Goal: Task Accomplishment & Management: Manage account settings

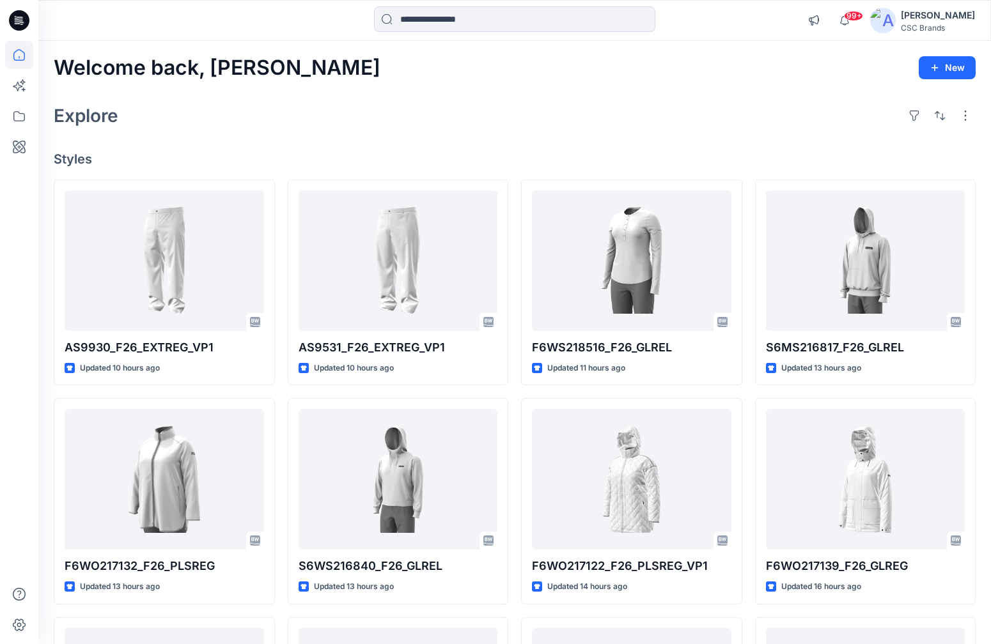
click at [919, 13] on div "[PERSON_NAME]" at bounding box center [938, 15] width 74 height 15
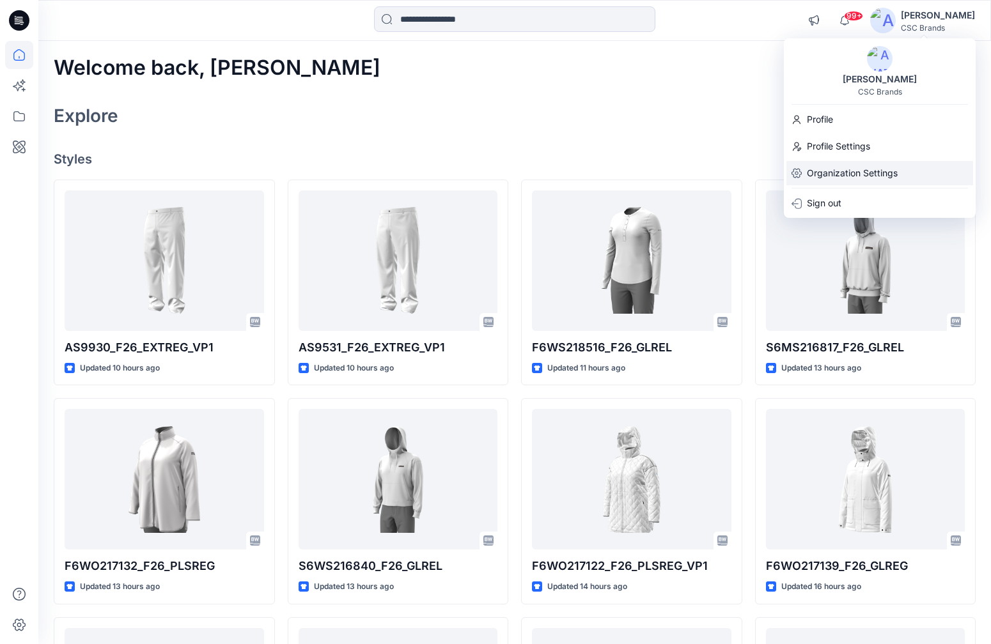
click at [827, 169] on p "Organization Settings" at bounding box center [852, 173] width 91 height 24
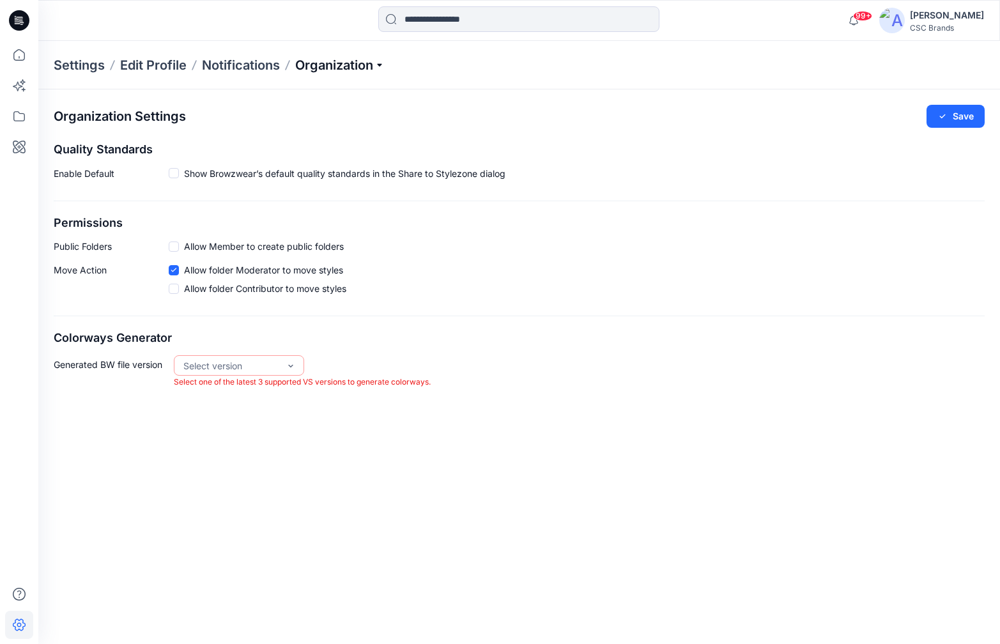
click at [343, 64] on span "Organization" at bounding box center [339, 65] width 89 height 18
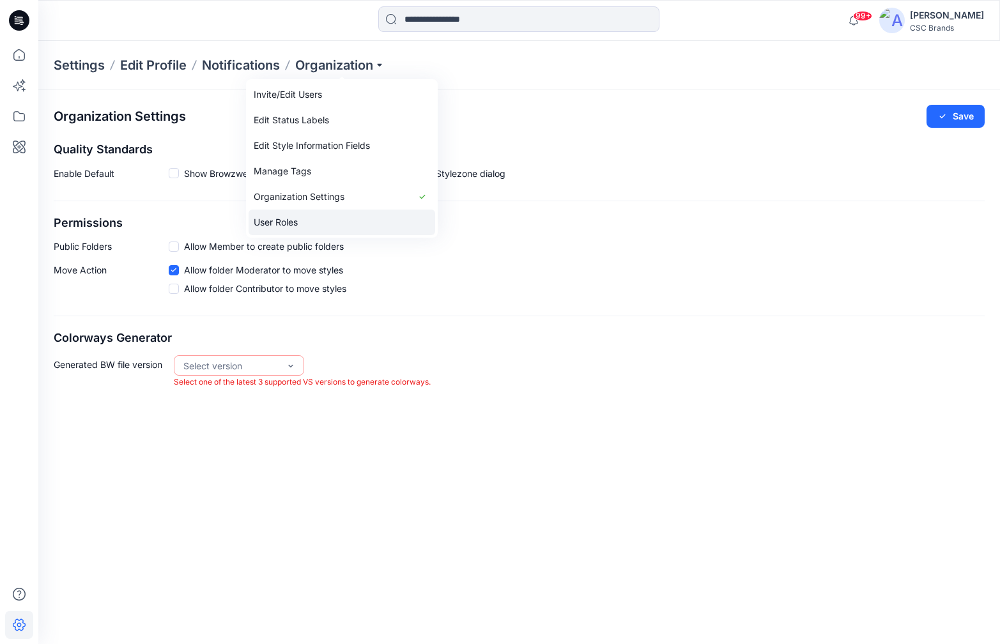
click at [301, 219] on link "User Roles" at bounding box center [342, 223] width 187 height 26
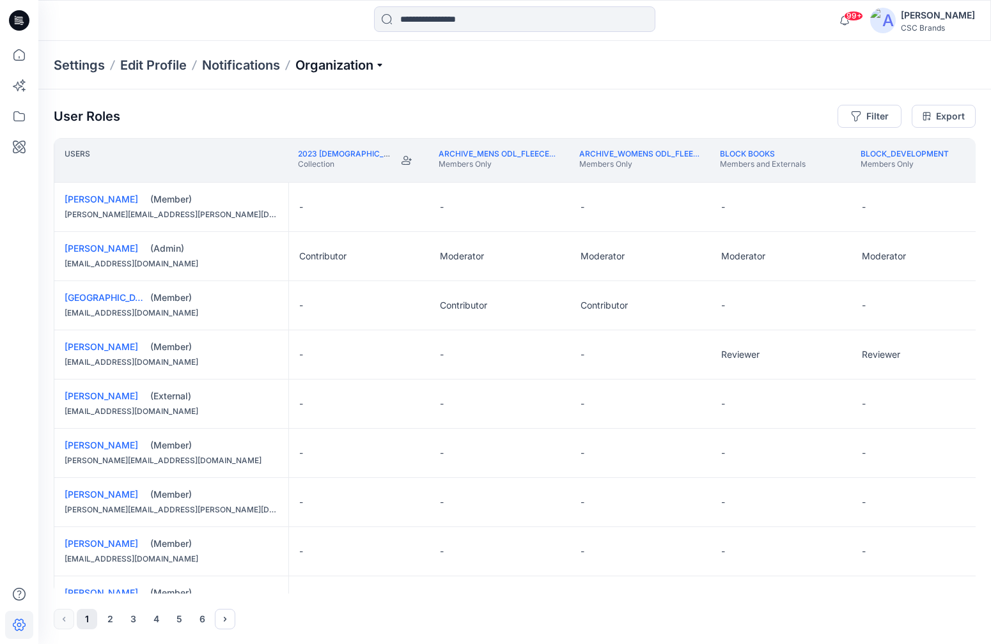
click at [357, 66] on span "Organization" at bounding box center [339, 65] width 89 height 18
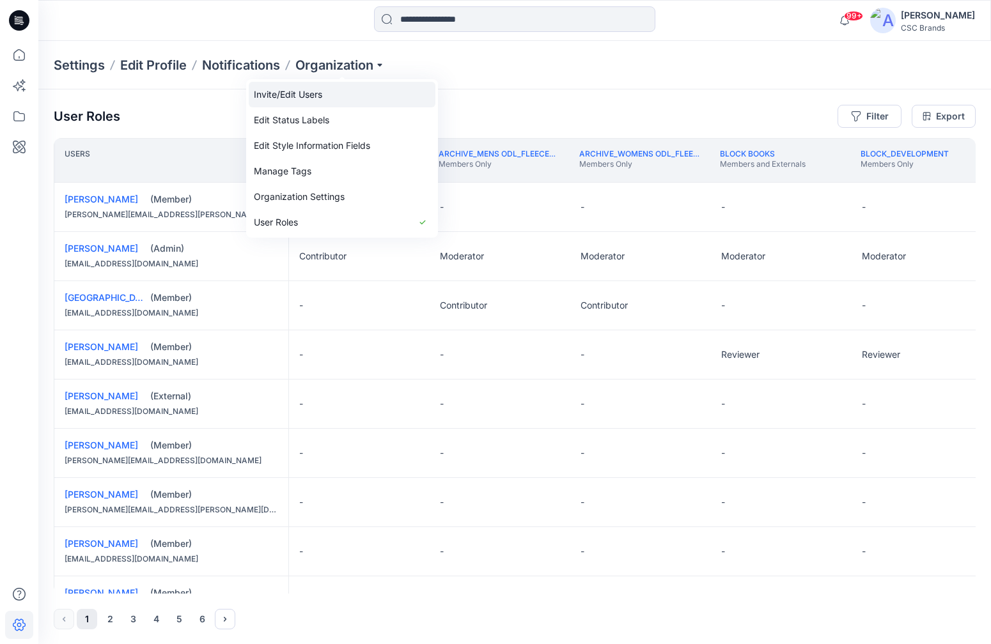
click at [308, 100] on link "Invite/Edit Users" at bounding box center [342, 95] width 187 height 26
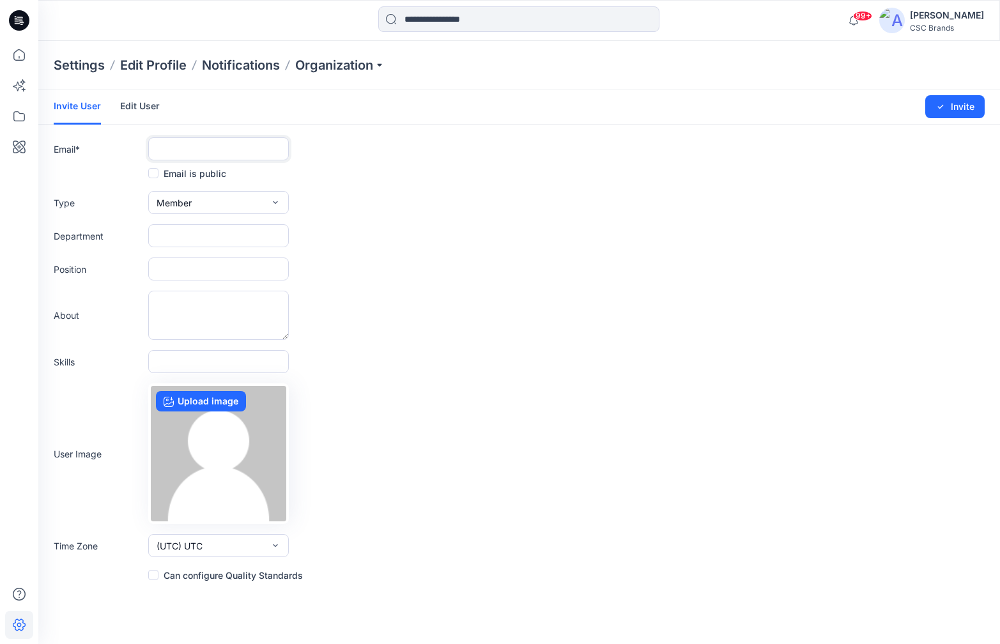
click at [183, 151] on input "text" at bounding box center [218, 148] width 141 height 23
type input "**********"
click at [221, 231] on input "text" at bounding box center [218, 235] width 141 height 23
type input "**********"
click at [218, 273] on input "text" at bounding box center [218, 269] width 141 height 23
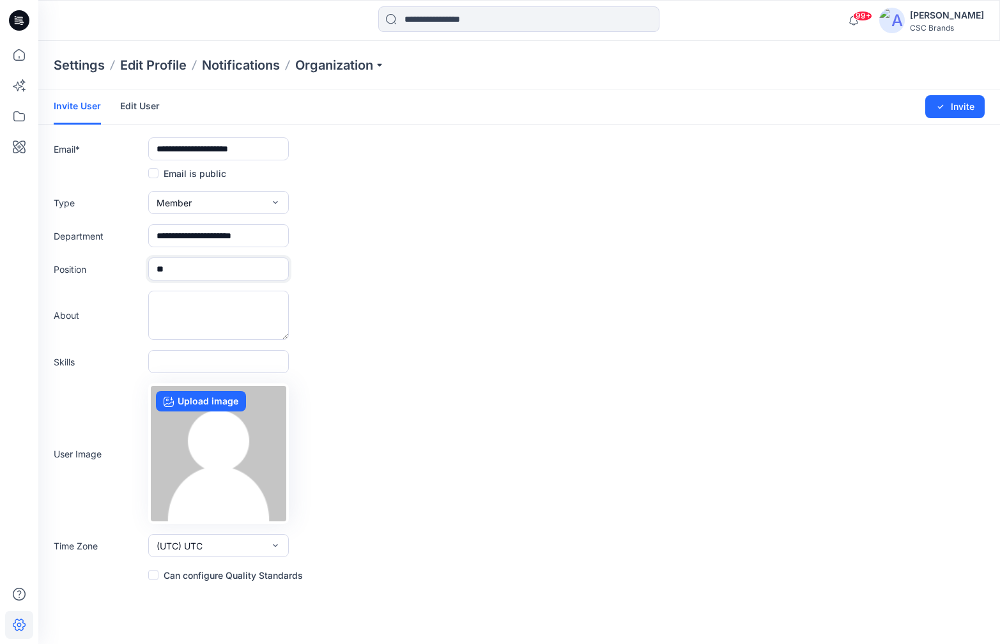
type input "*"
type input "**********"
click at [220, 547] on button "(UTC) UTC" at bounding box center [218, 545] width 141 height 23
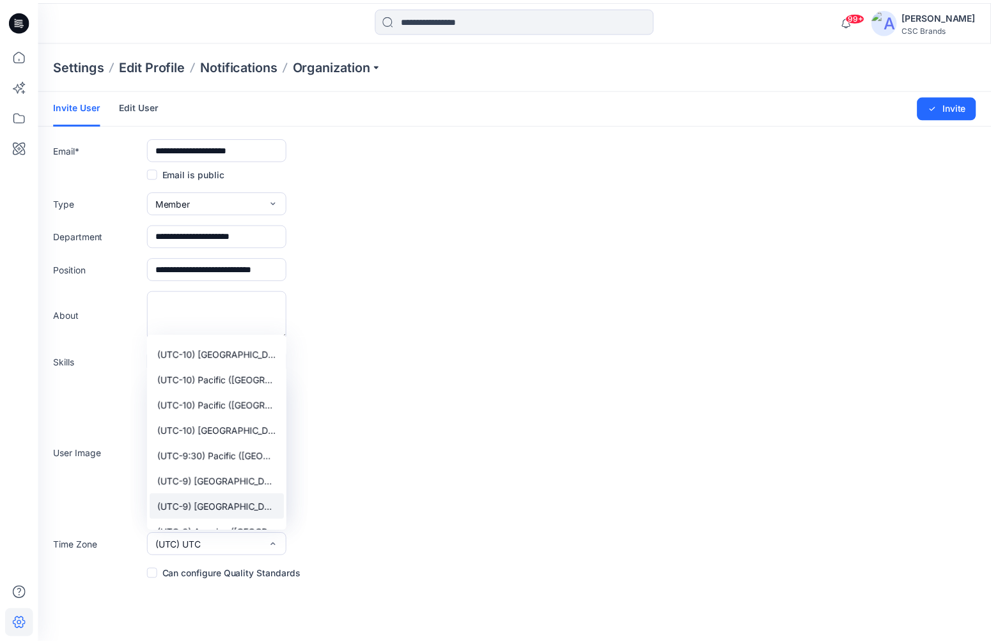
scroll to position [271, 0]
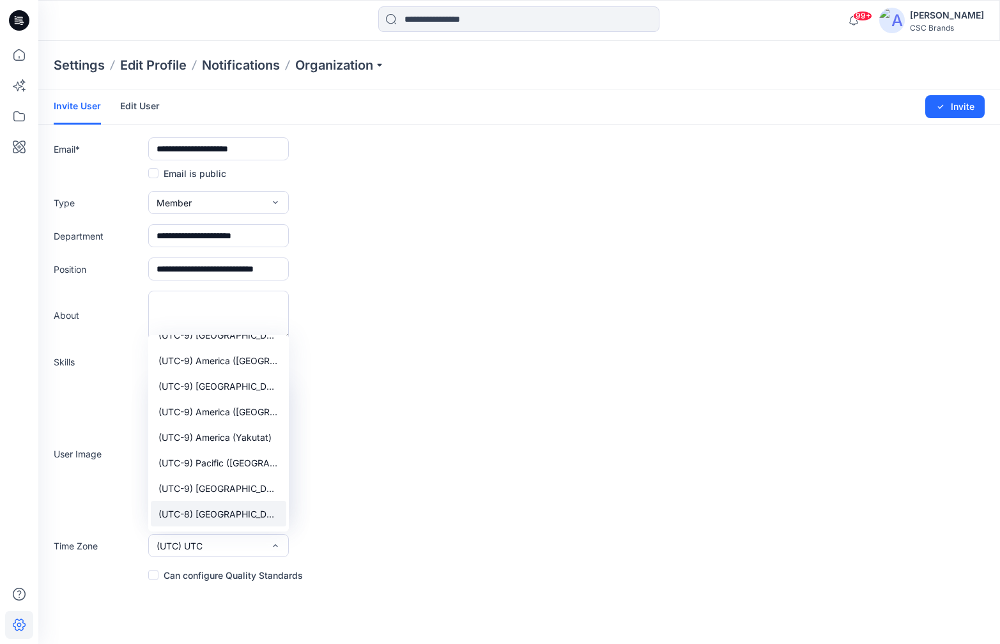
click at [239, 509] on span "(UTC-8) [GEOGRAPHIC_DATA] ([GEOGRAPHIC_DATA])" at bounding box center [219, 514] width 120 height 13
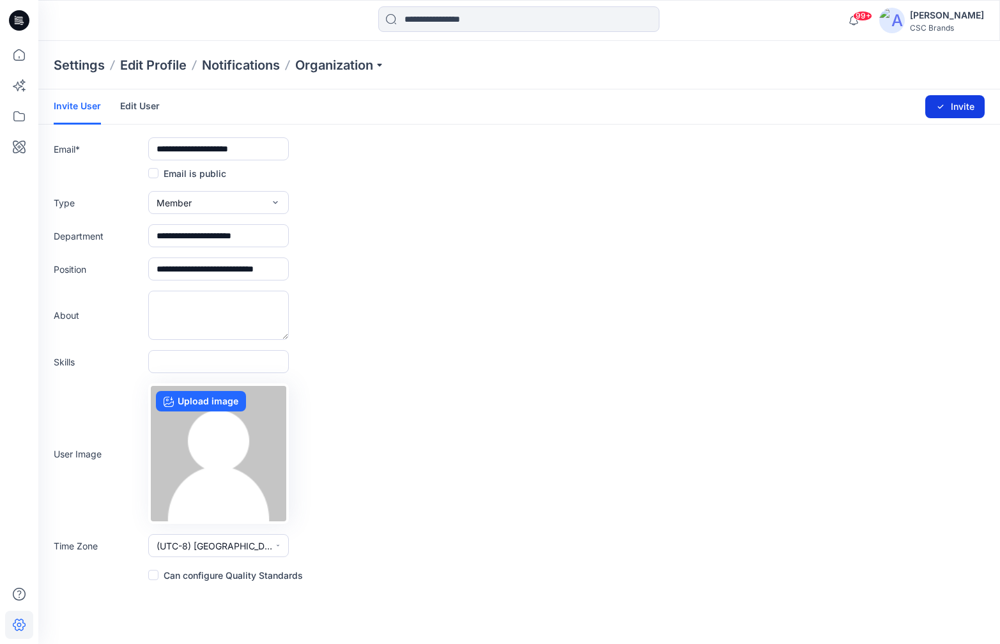
click at [947, 109] on button "Invite" at bounding box center [955, 106] width 59 height 23
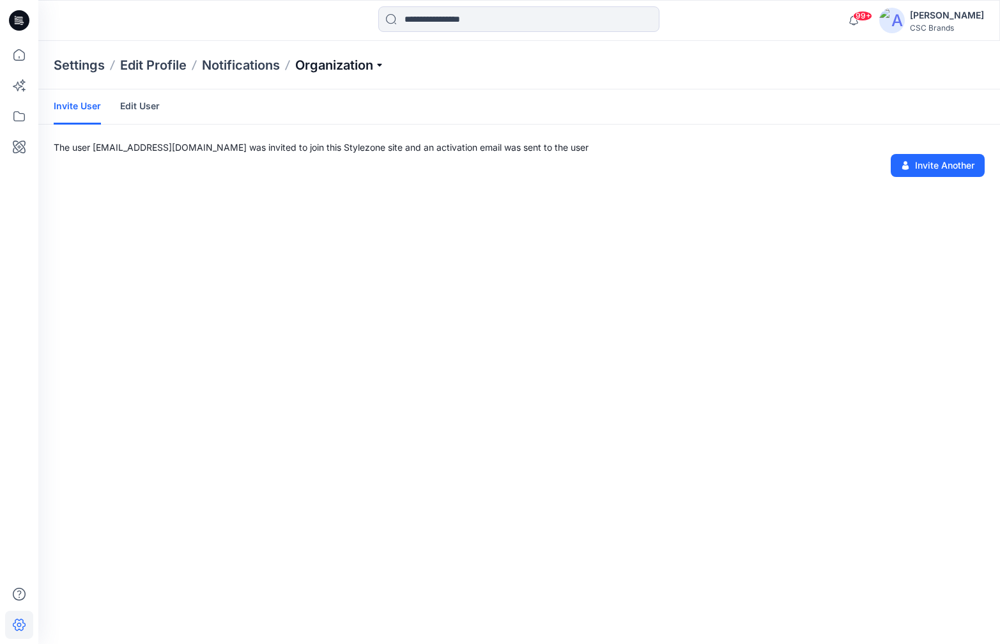
click at [348, 69] on span "Organization" at bounding box center [339, 65] width 89 height 18
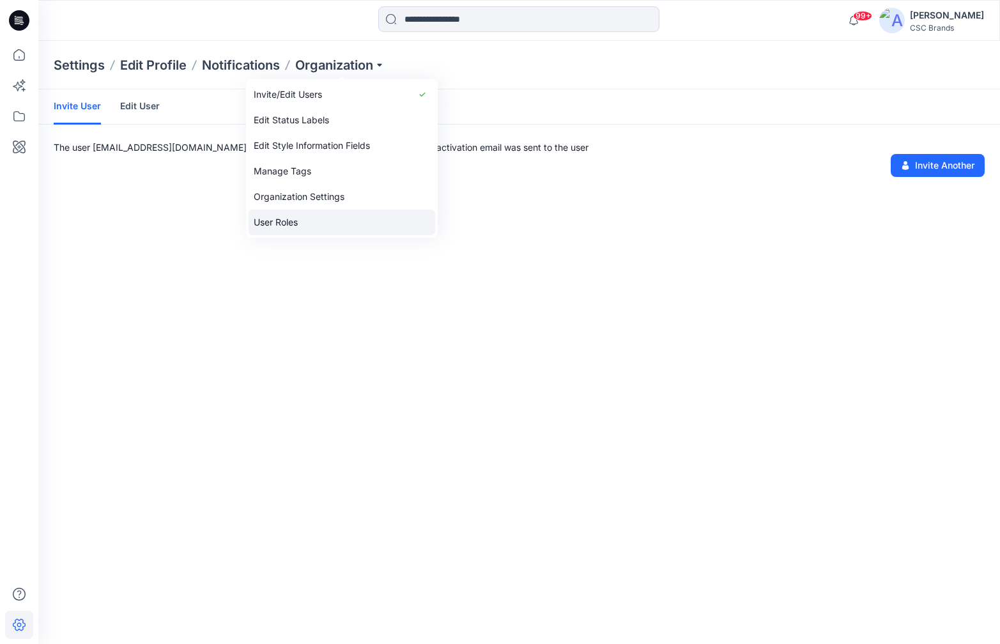
click at [303, 213] on link "User Roles" at bounding box center [342, 223] width 187 height 26
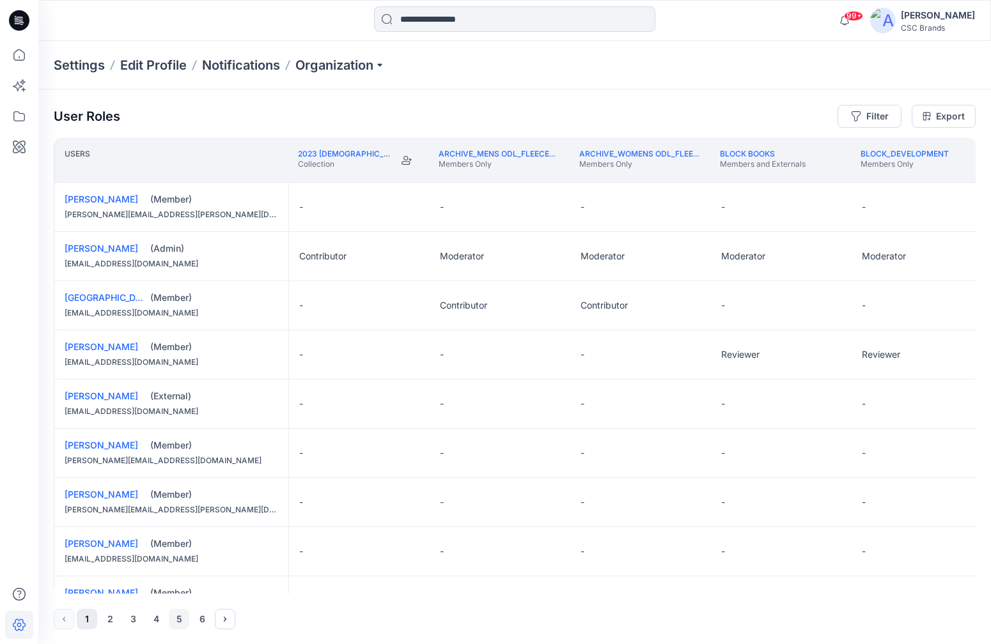
click at [176, 595] on button "5" at bounding box center [179, 619] width 20 height 20
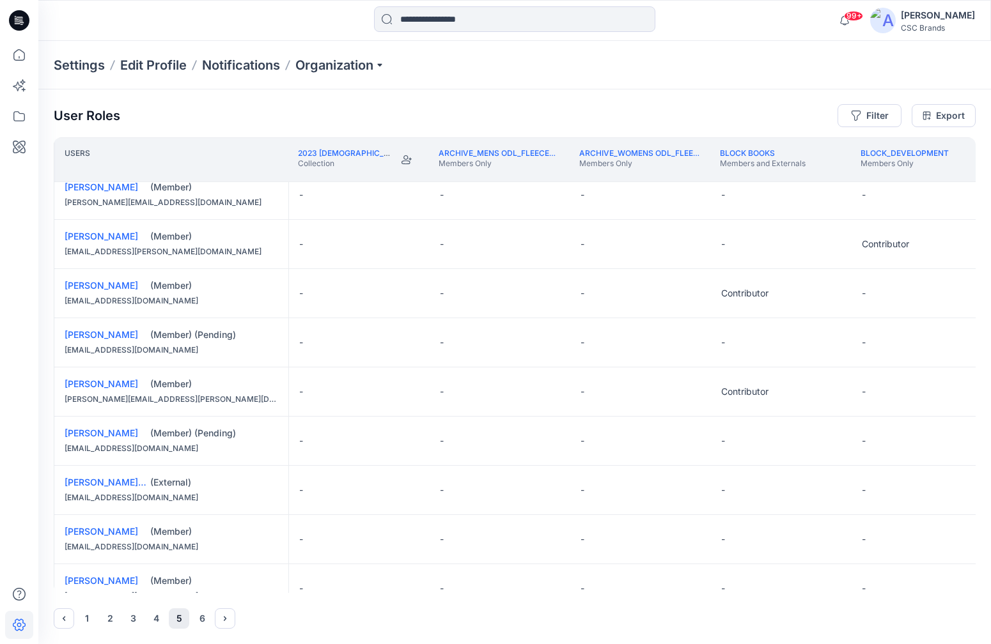
scroll to position [706, 0]
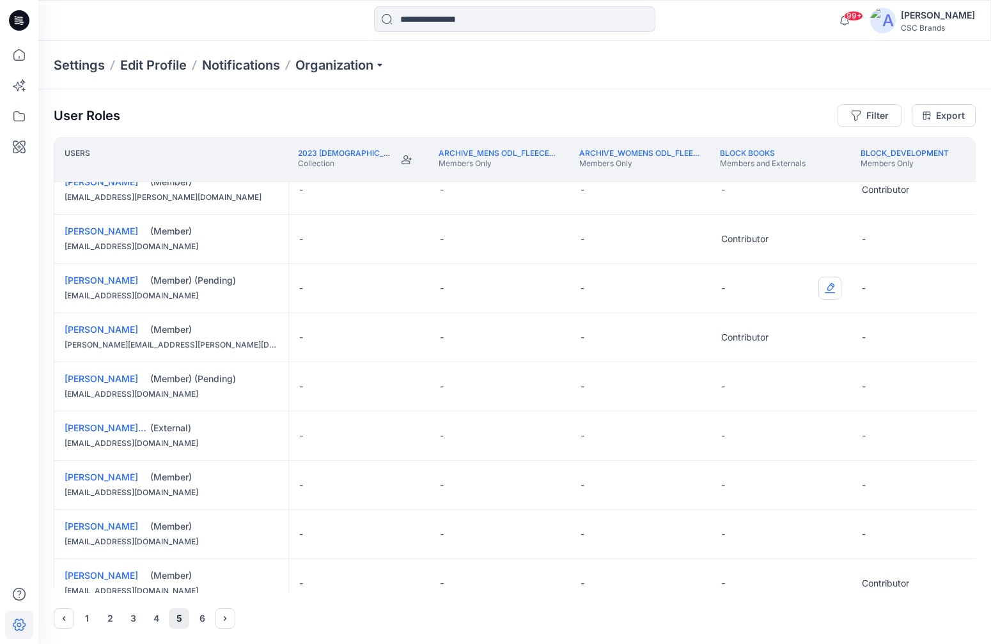
click at [832, 286] on button "Edit Role" at bounding box center [829, 288] width 23 height 23
click at [794, 361] on button "Contributor" at bounding box center [770, 364] width 138 height 23
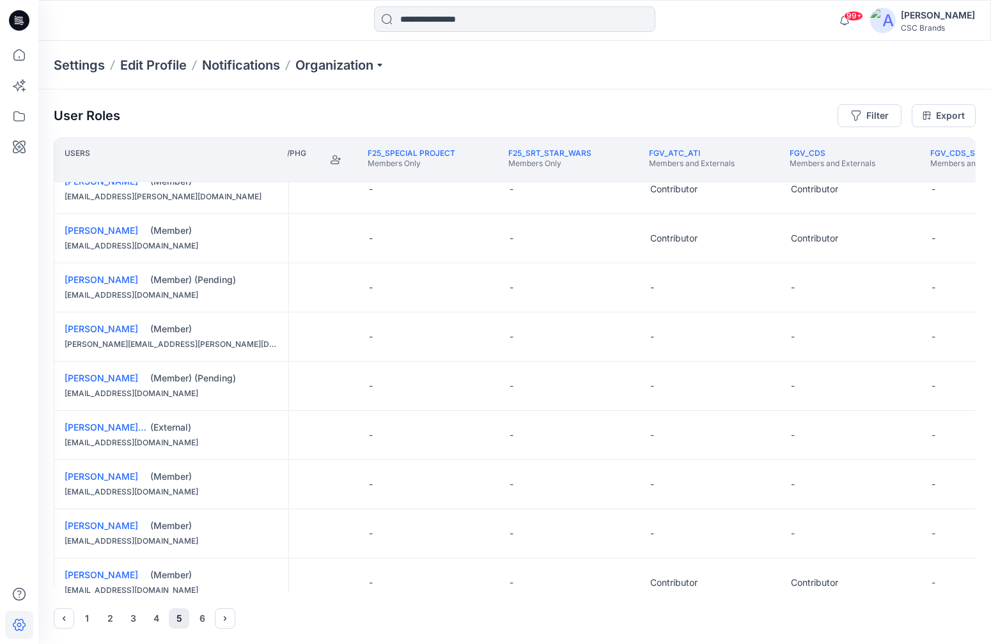
scroll to position [713, 1618]
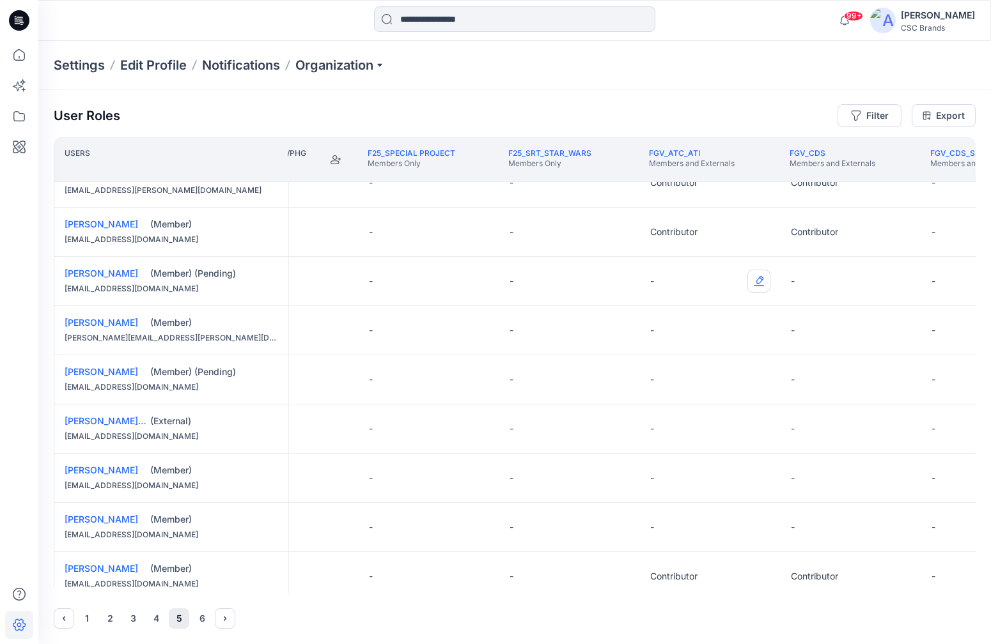
click at [759, 283] on button "Edit Role" at bounding box center [758, 281] width 23 height 23
click at [710, 361] on button "Contributor" at bounding box center [699, 357] width 138 height 23
click at [900, 281] on button "Edit Role" at bounding box center [899, 281] width 23 height 23
click at [836, 359] on button "Contributor" at bounding box center [839, 357] width 138 height 23
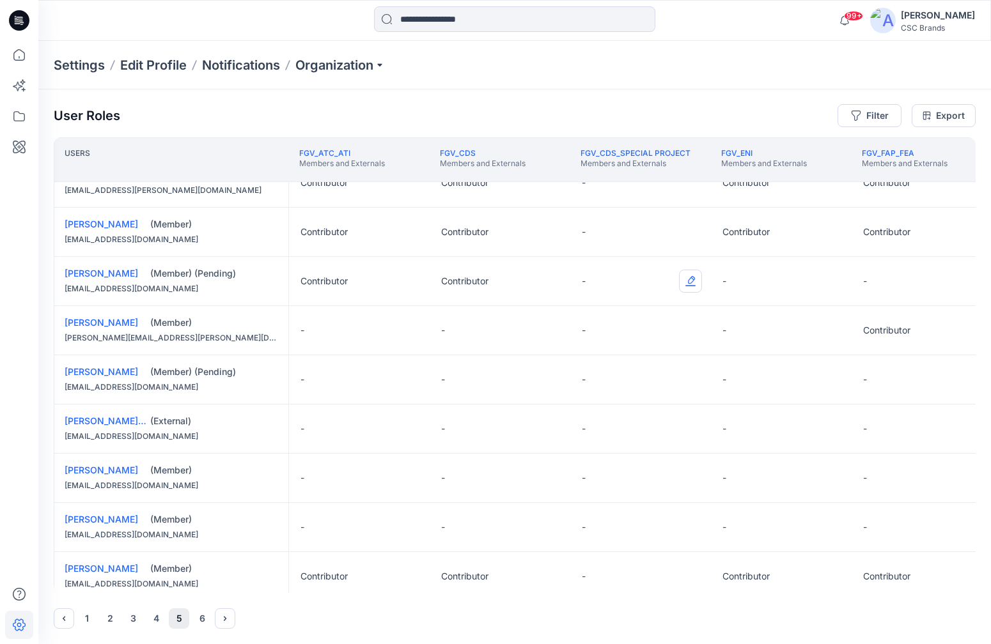
scroll to position [713, 1968]
click at [835, 278] on button "Edit Role" at bounding box center [830, 281] width 23 height 23
click at [783, 353] on button "Contributor" at bounding box center [770, 357] width 138 height 23
click at [947, 278] on button "Edit Role" at bounding box center [970, 281] width 23 height 23
click at [878, 353] on button "Contributor" at bounding box center [911, 357] width 138 height 23
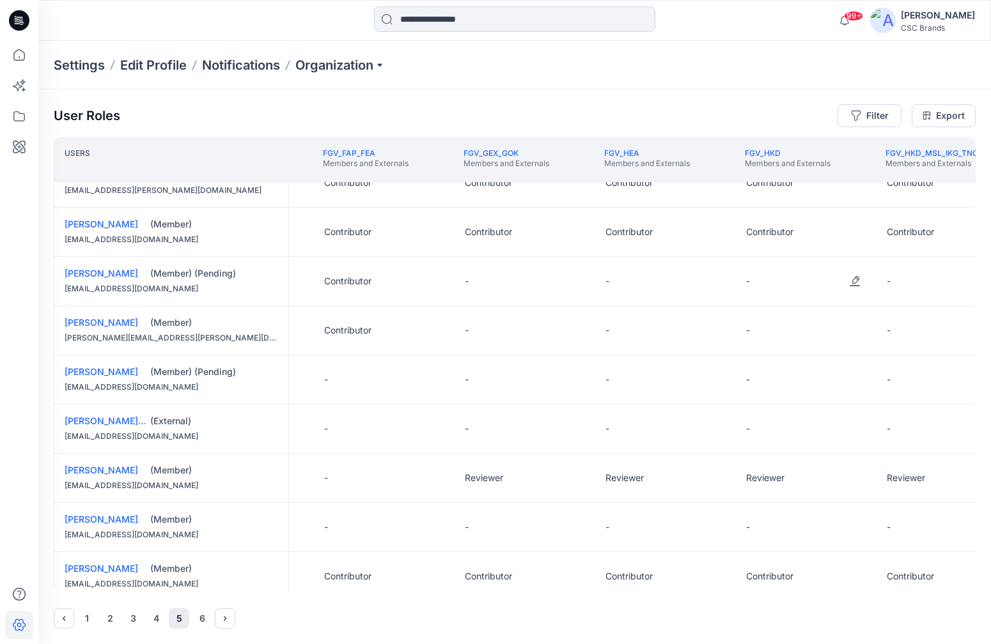
scroll to position [711, 2513]
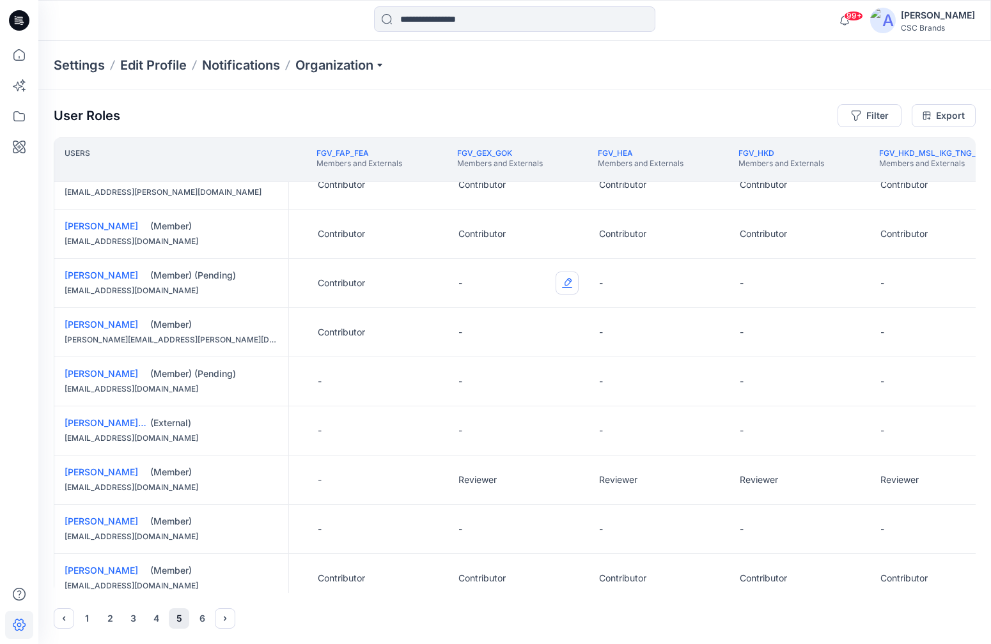
click at [570, 283] on button "Edit Role" at bounding box center [566, 283] width 23 height 23
click at [538, 359] on button "Contributor" at bounding box center [507, 359] width 138 height 23
click at [706, 281] on button "Edit Role" at bounding box center [707, 283] width 23 height 23
click at [665, 359] on button "Contributor" at bounding box center [647, 359] width 138 height 23
click at [848, 282] on button "Edit Role" at bounding box center [848, 283] width 23 height 23
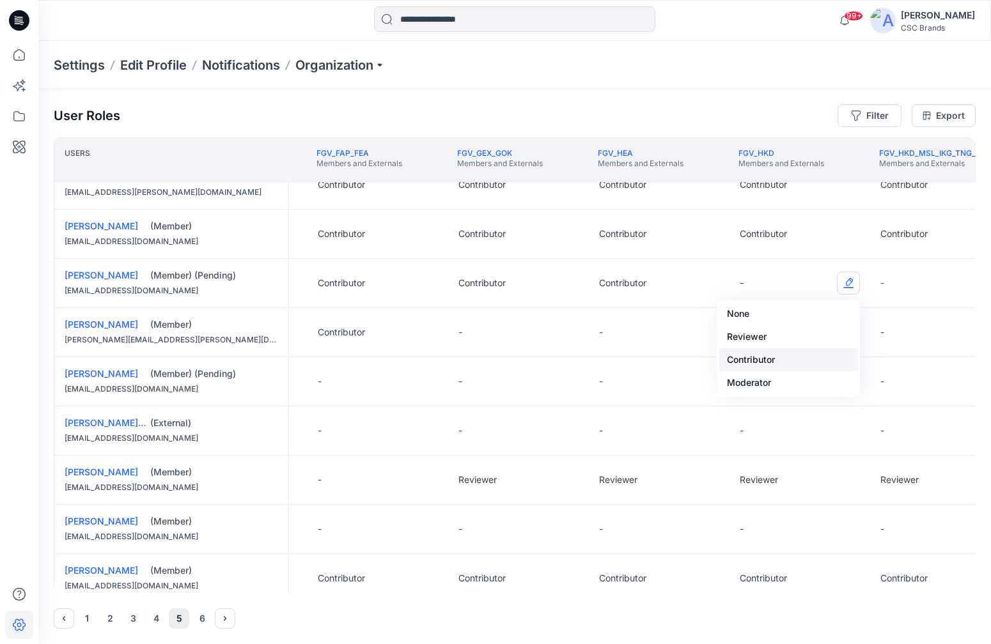
click at [809, 356] on button "Contributor" at bounding box center [788, 359] width 138 height 23
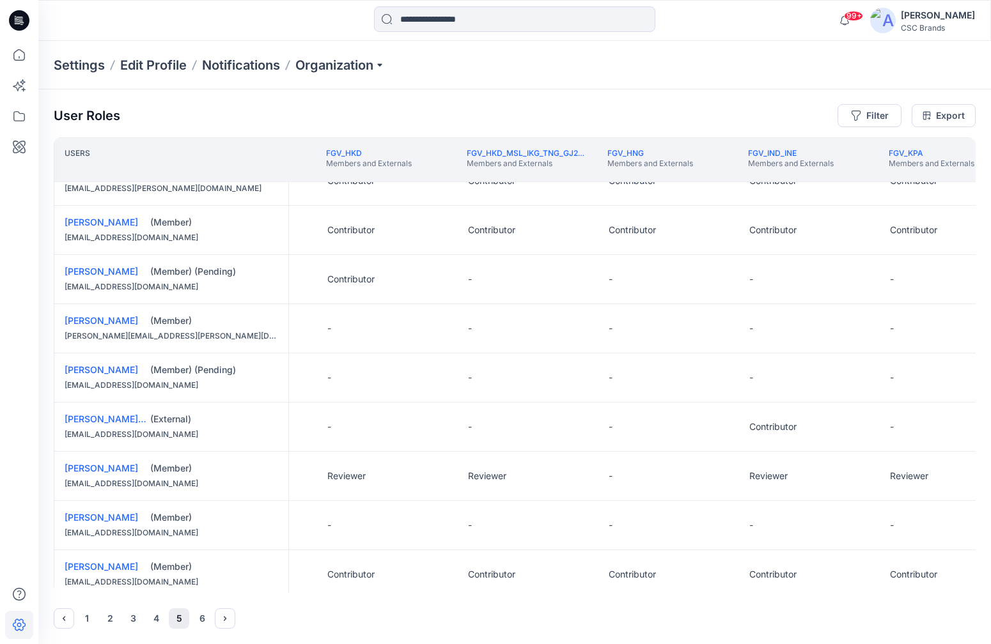
scroll to position [715, 2931]
click at [715, 278] on button "Edit Role" at bounding box center [711, 279] width 23 height 23
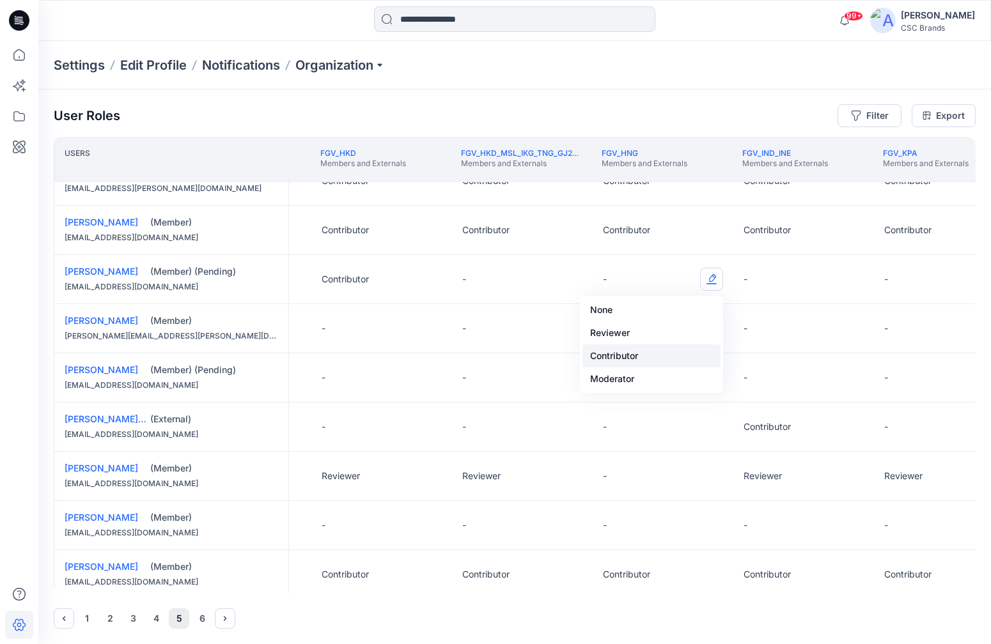
click at [685, 352] on button "Contributor" at bounding box center [651, 356] width 138 height 23
click at [852, 276] on button "Edit Role" at bounding box center [852, 279] width 23 height 23
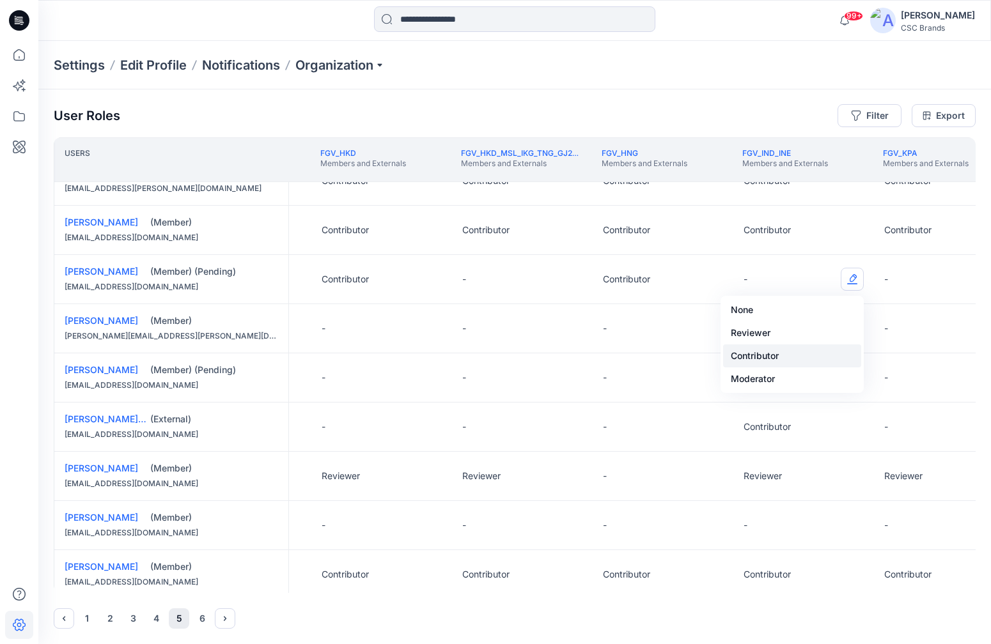
click at [800, 356] on button "Contributor" at bounding box center [792, 356] width 138 height 23
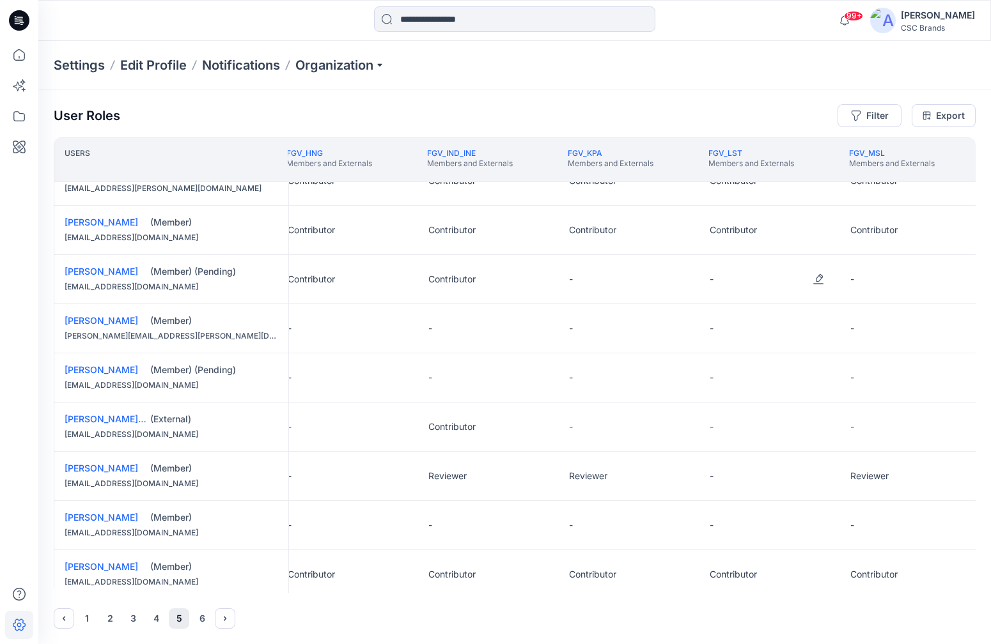
scroll to position [715, 3247]
click at [681, 279] on button "Edit Role" at bounding box center [676, 279] width 23 height 23
click at [636, 357] on button "Contributor" at bounding box center [617, 356] width 138 height 23
click at [816, 275] on button "Edit Role" at bounding box center [817, 279] width 23 height 23
click at [777, 356] on button "Contributor" at bounding box center [757, 356] width 138 height 23
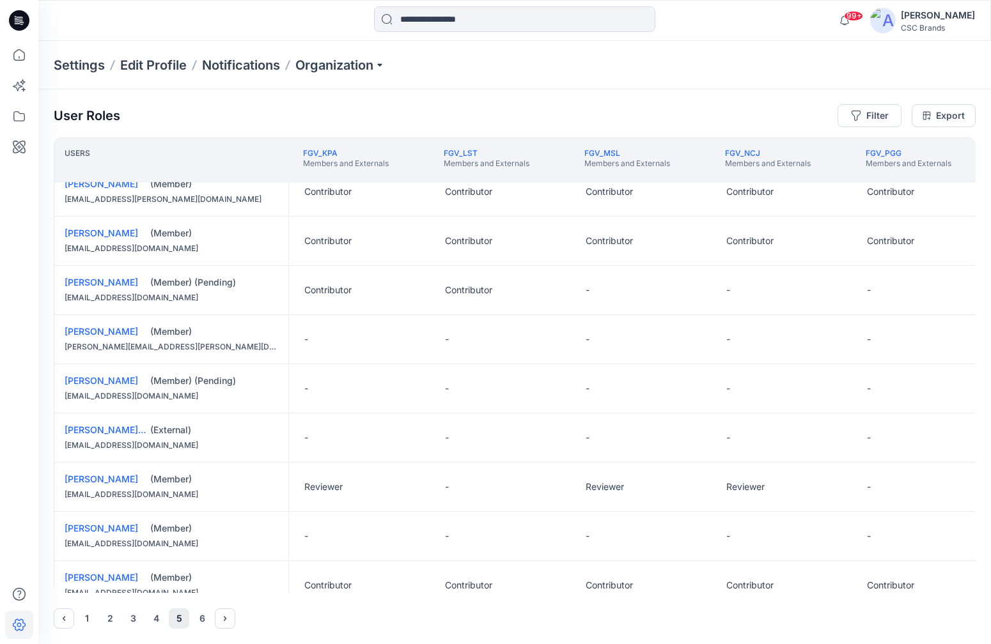
scroll to position [702, 3511]
click at [701, 288] on button "Edit Role" at bounding box center [694, 291] width 23 height 23
click at [656, 366] on button "Contributor" at bounding box center [634, 368] width 138 height 23
click at [835, 287] on button "Edit Role" at bounding box center [834, 291] width 23 height 23
click at [771, 366] on button "Contributor" at bounding box center [775, 368] width 138 height 23
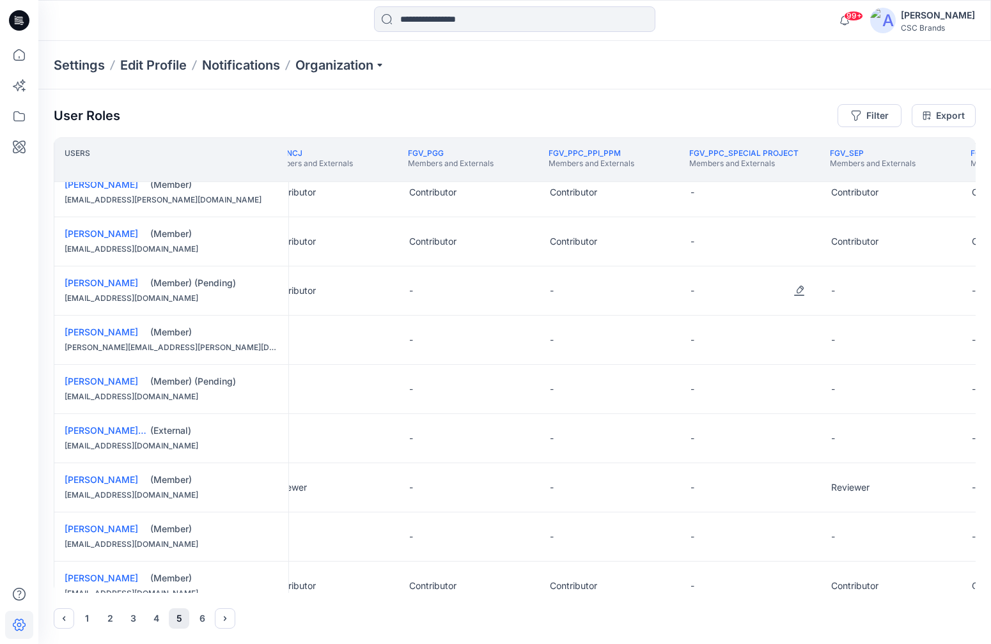
scroll to position [706, 3973]
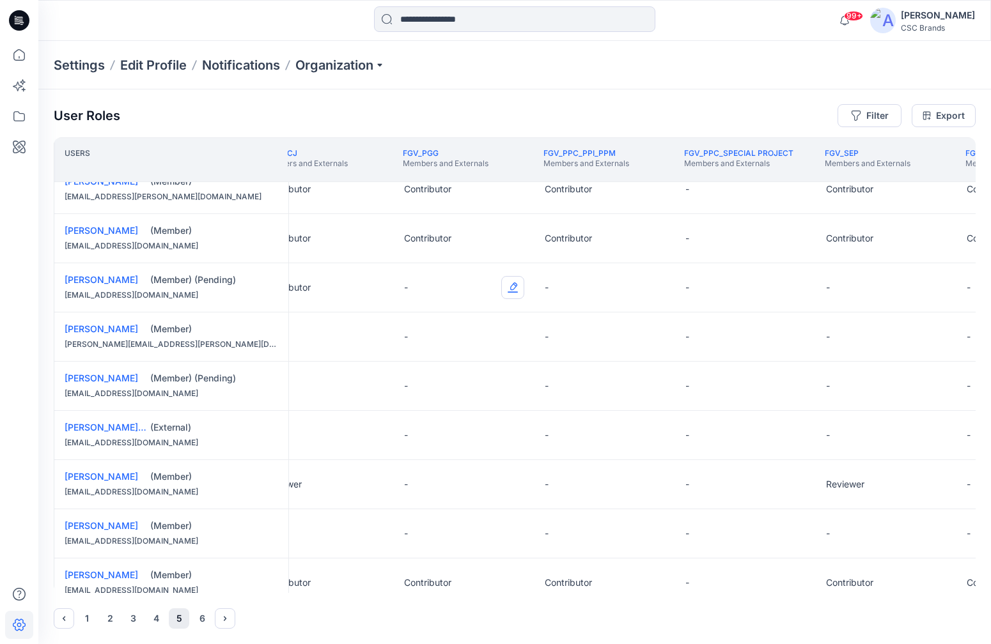
click at [513, 283] on button "Edit Role" at bounding box center [512, 287] width 23 height 23
click at [490, 370] on button "Contributor" at bounding box center [453, 364] width 138 height 23
click at [651, 286] on button "Edit Role" at bounding box center [653, 287] width 23 height 23
click at [609, 358] on button "Contributor" at bounding box center [593, 364] width 138 height 23
click at [932, 284] on button "Edit Role" at bounding box center [934, 287] width 23 height 23
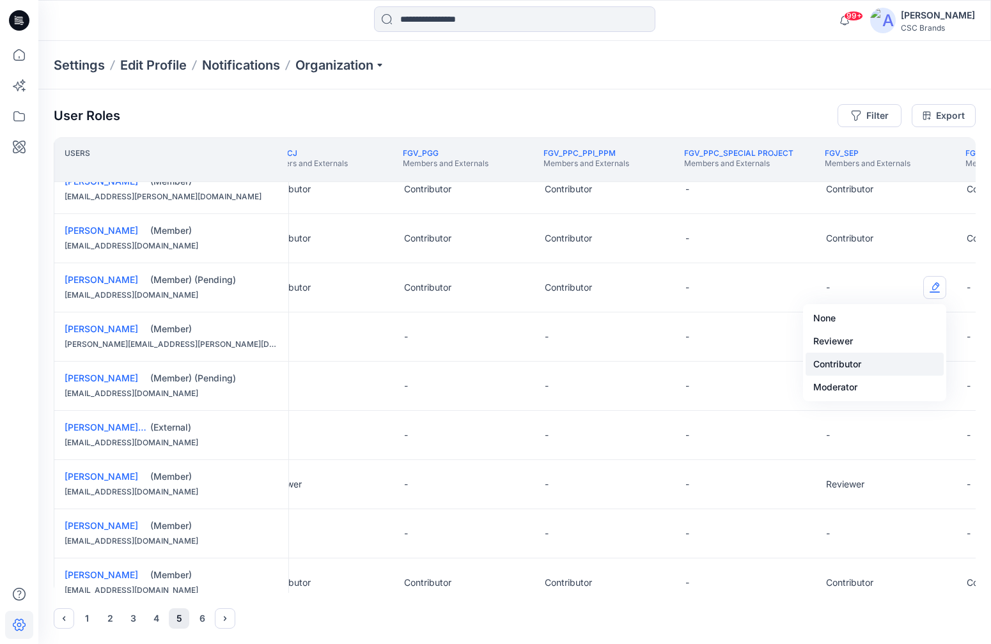
click at [881, 362] on button "Contributor" at bounding box center [874, 364] width 138 height 23
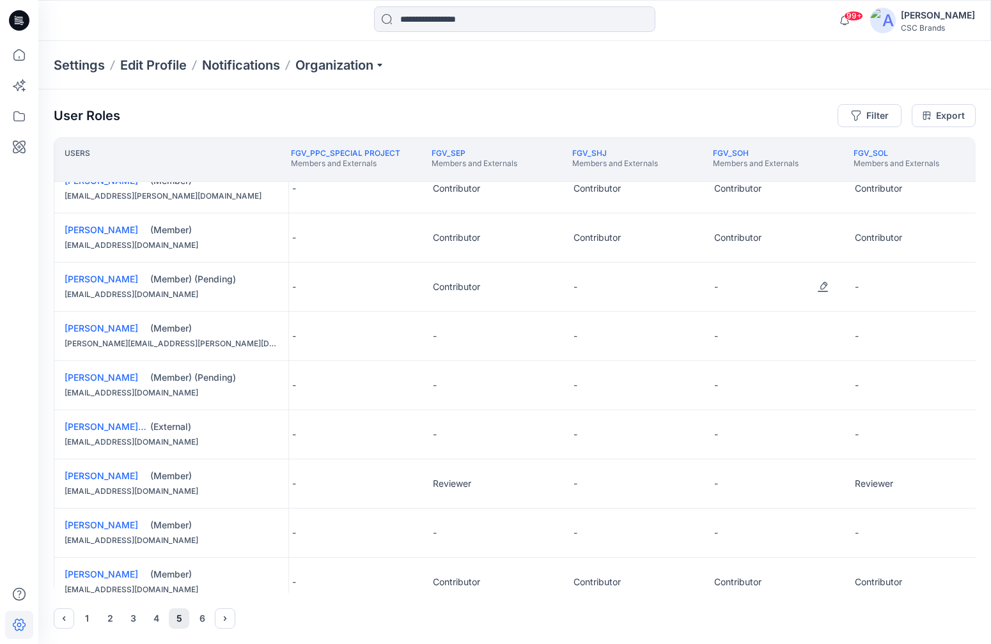
scroll to position [707, 4367]
click at [685, 288] on button "Edit Role" at bounding box center [681, 286] width 23 height 23
click at [656, 364] on button "Contributor" at bounding box center [621, 363] width 138 height 23
click at [824, 288] on button "Edit Role" at bounding box center [822, 286] width 23 height 23
click at [744, 365] on button "Contributor" at bounding box center [762, 363] width 138 height 23
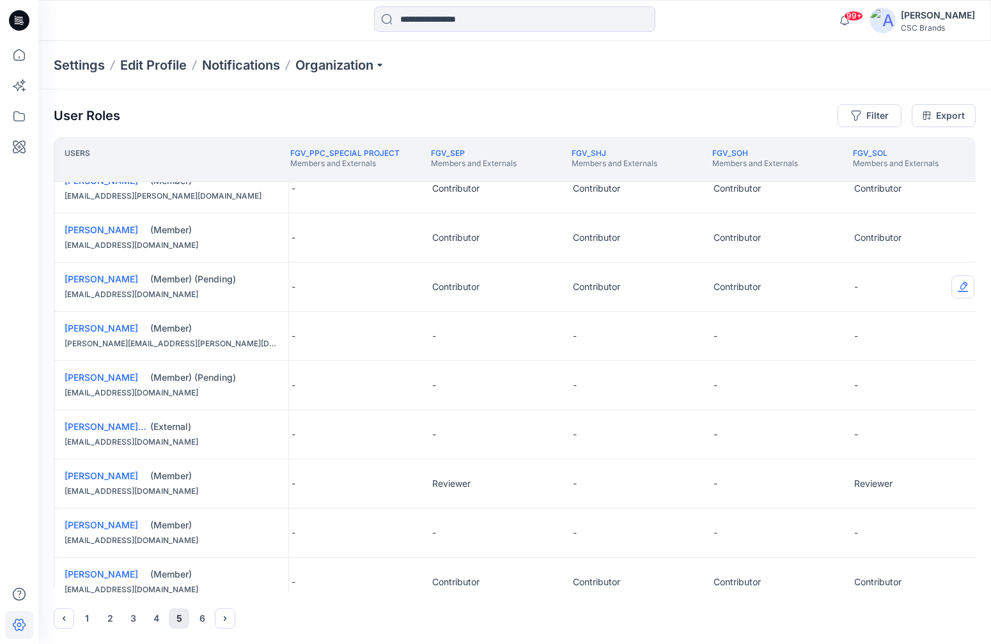
click at [947, 286] on button "Edit Role" at bounding box center [962, 286] width 23 height 23
click at [878, 362] on button "Contributor" at bounding box center [903, 363] width 138 height 23
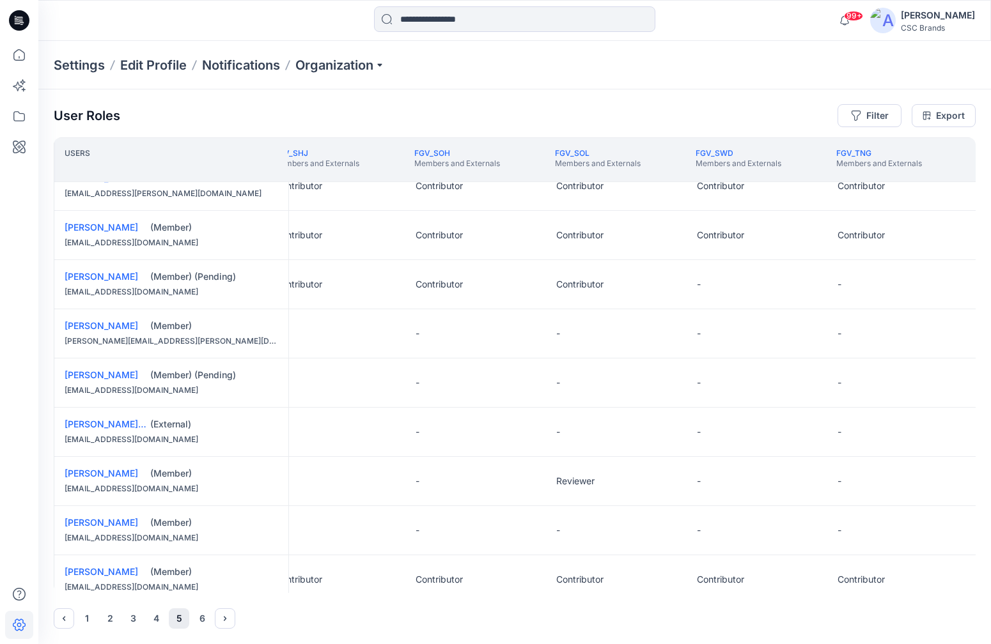
scroll to position [712, 4666]
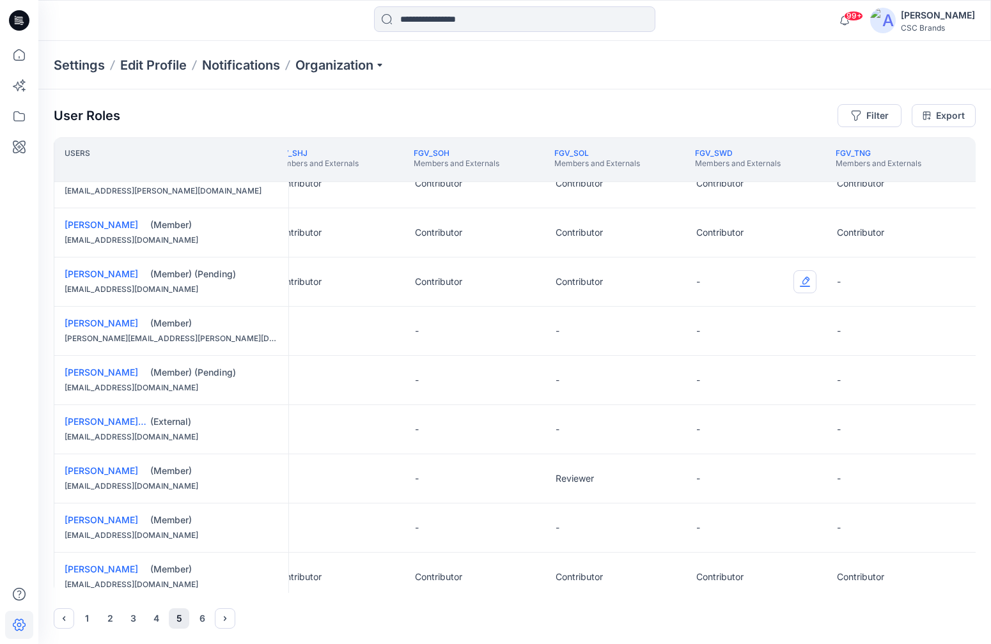
click at [805, 282] on button "Edit Role" at bounding box center [804, 281] width 23 height 23
click at [738, 356] on button "Contributor" at bounding box center [745, 358] width 138 height 23
click at [942, 279] on button "Edit Role" at bounding box center [945, 281] width 23 height 23
click at [887, 352] on button "Contributor" at bounding box center [885, 358] width 138 height 23
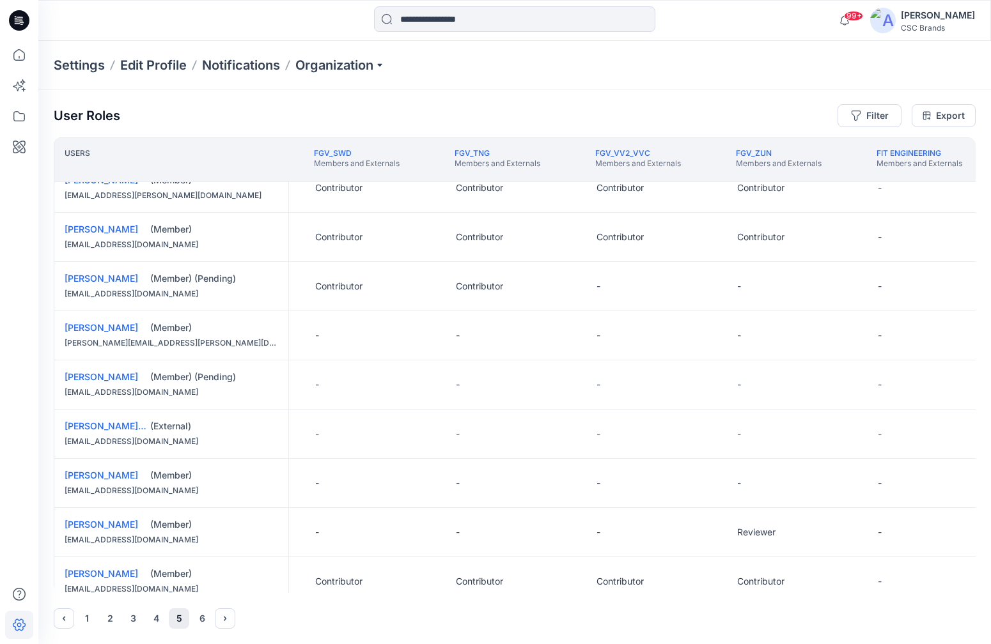
scroll to position [707, 5047]
click at [706, 286] on button "Edit Role" at bounding box center [705, 286] width 23 height 23
click at [676, 368] on button "Contributor" at bounding box center [645, 363] width 138 height 23
click at [843, 286] on button "Edit Role" at bounding box center [845, 286] width 23 height 23
click at [798, 368] on button "Contributor" at bounding box center [786, 363] width 138 height 23
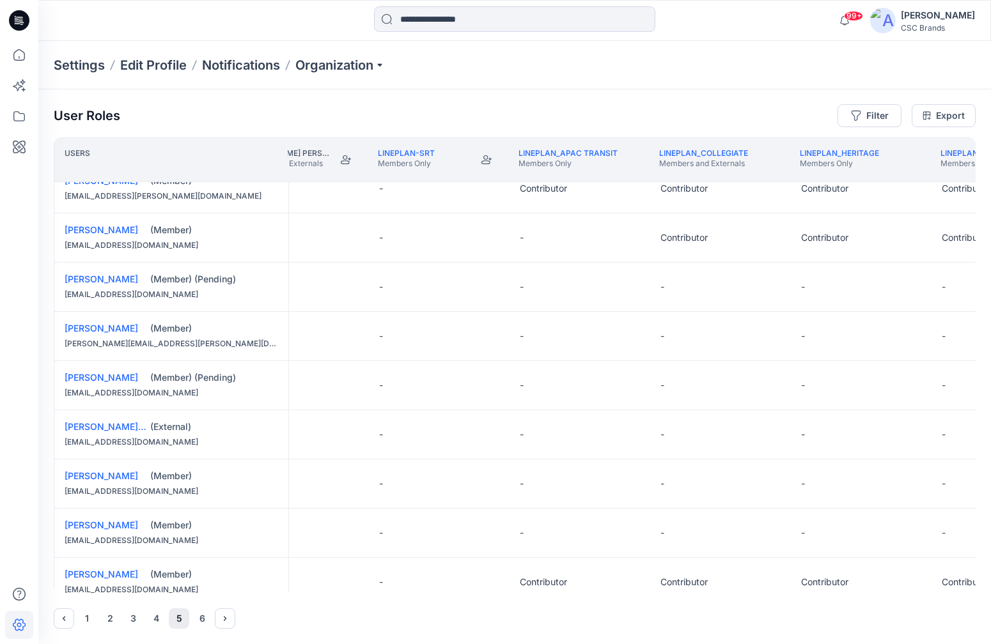
scroll to position [707, 6115]
click at [336, 164] on icon "Join" at bounding box center [338, 159] width 10 height 9
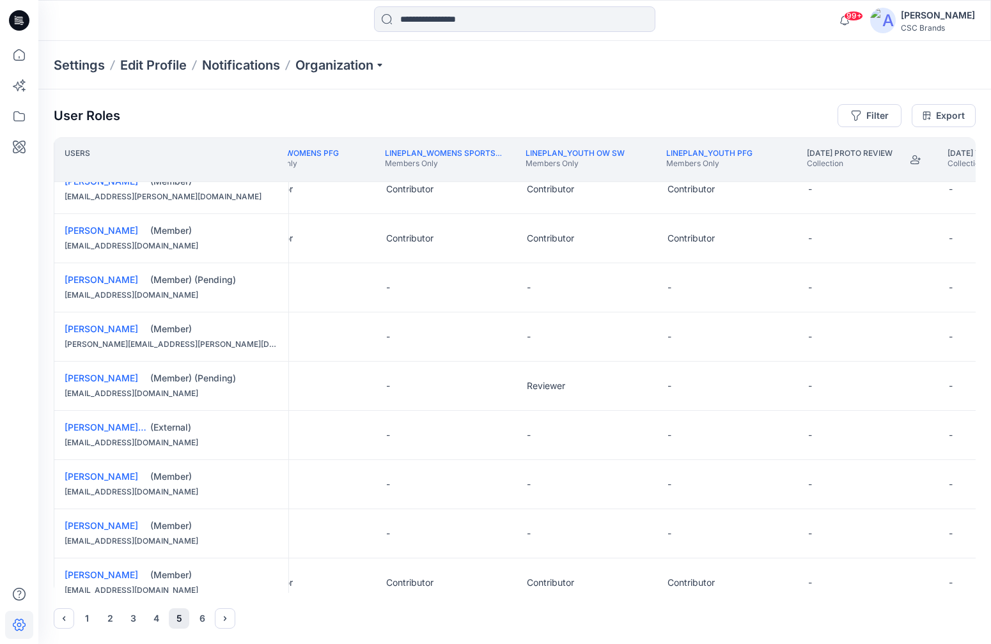
scroll to position [707, 8413]
